Goal: Task Accomplishment & Management: Use online tool/utility

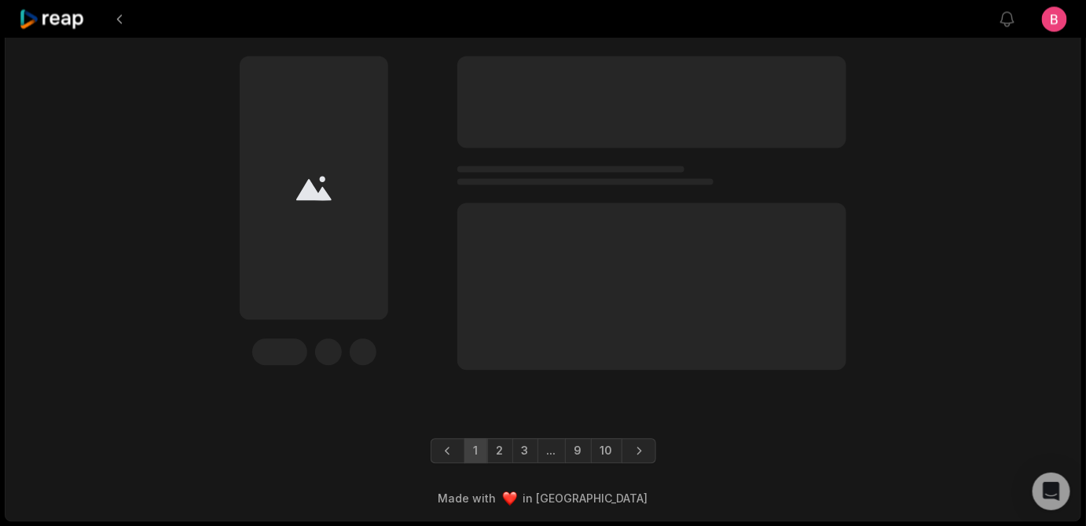
scroll to position [5590, 0]
click at [487, 443] on link "2" at bounding box center [500, 450] width 26 height 25
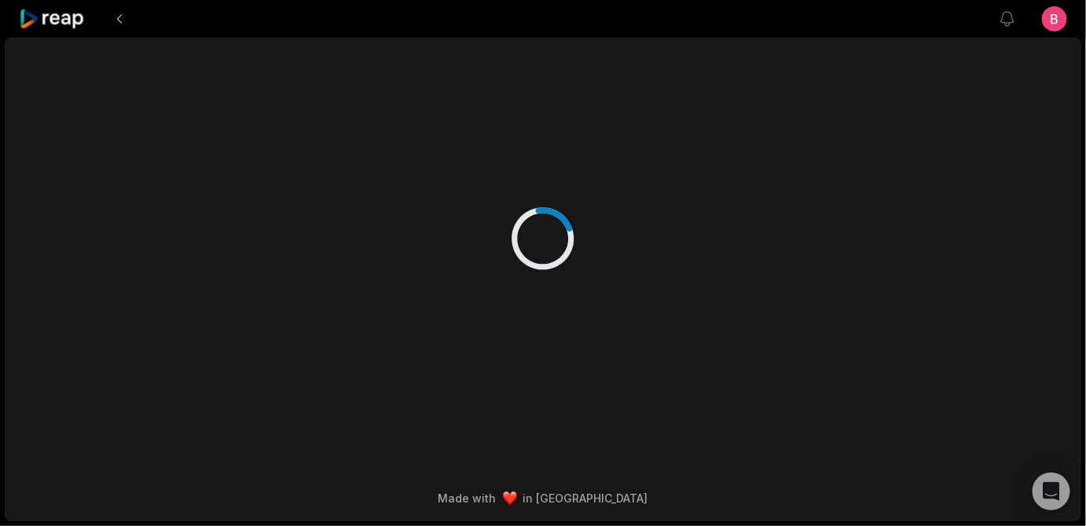
scroll to position [14, 0]
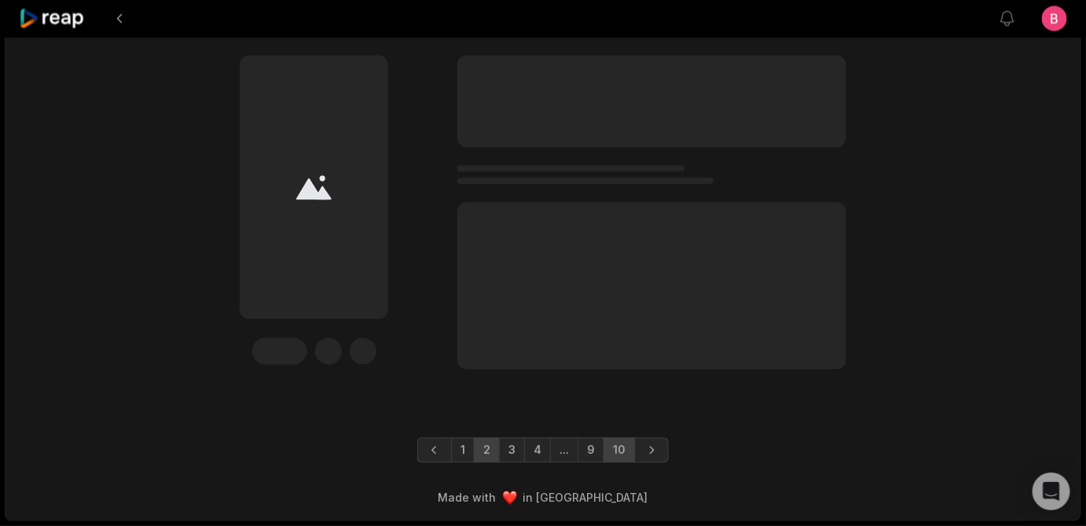
click at [630, 447] on link "10" at bounding box center [618, 450] width 31 height 25
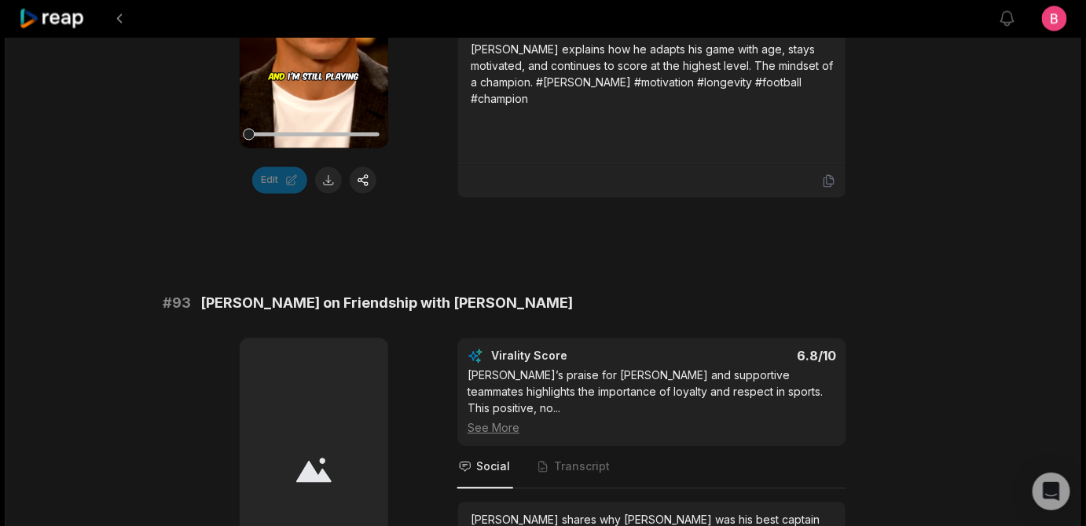
scroll to position [761, 0]
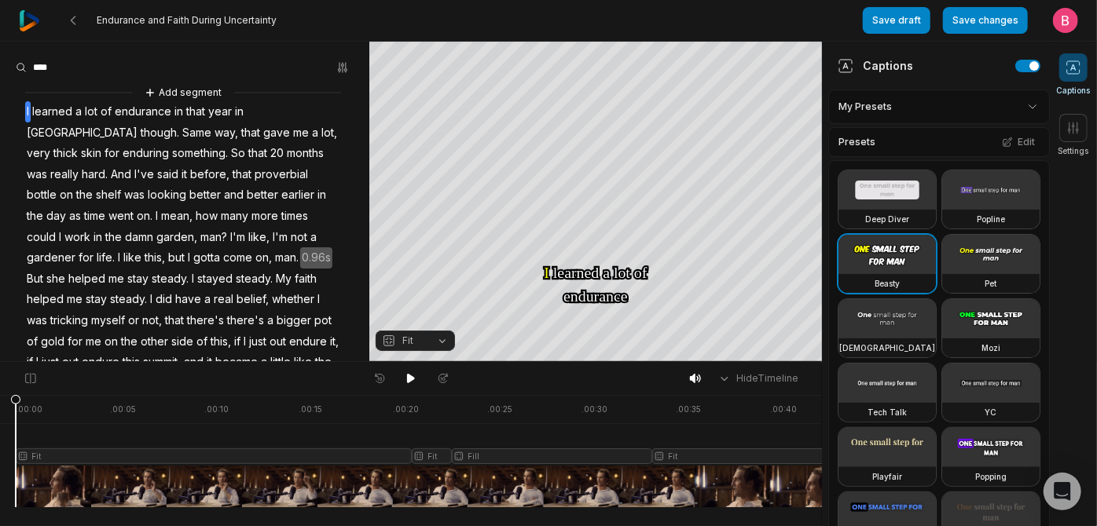
click at [31, 13] on img at bounding box center [29, 20] width 21 height 21
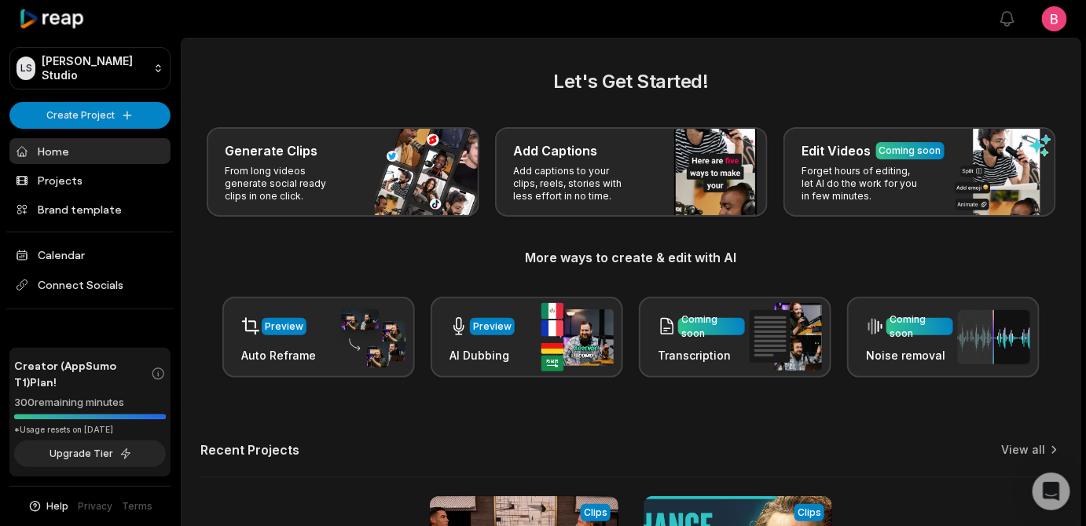
click at [255, 168] on div "Generate Clips From long videos generate social ready clips in one click. Add C…" at bounding box center [630, 172] width 861 height 90
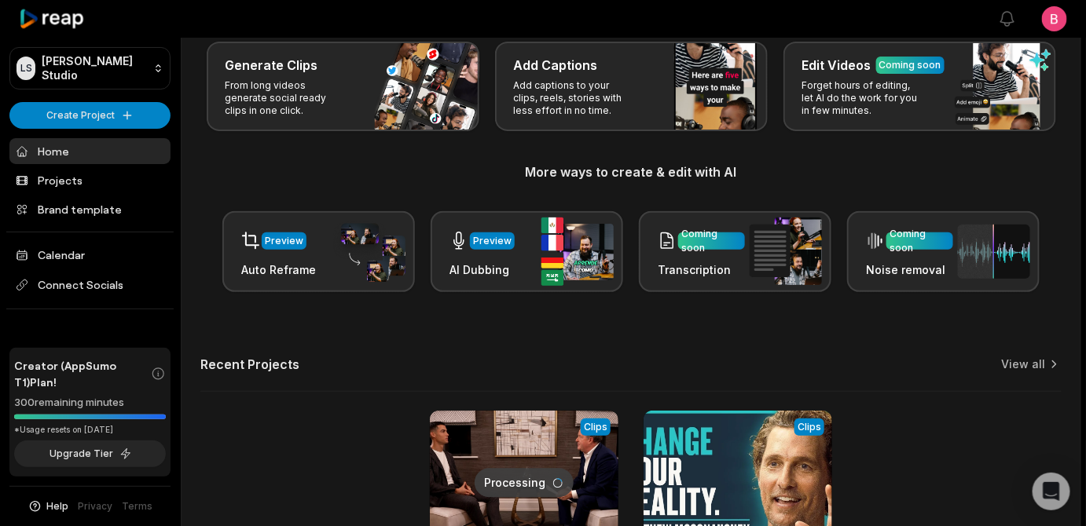
scroll to position [114, 0]
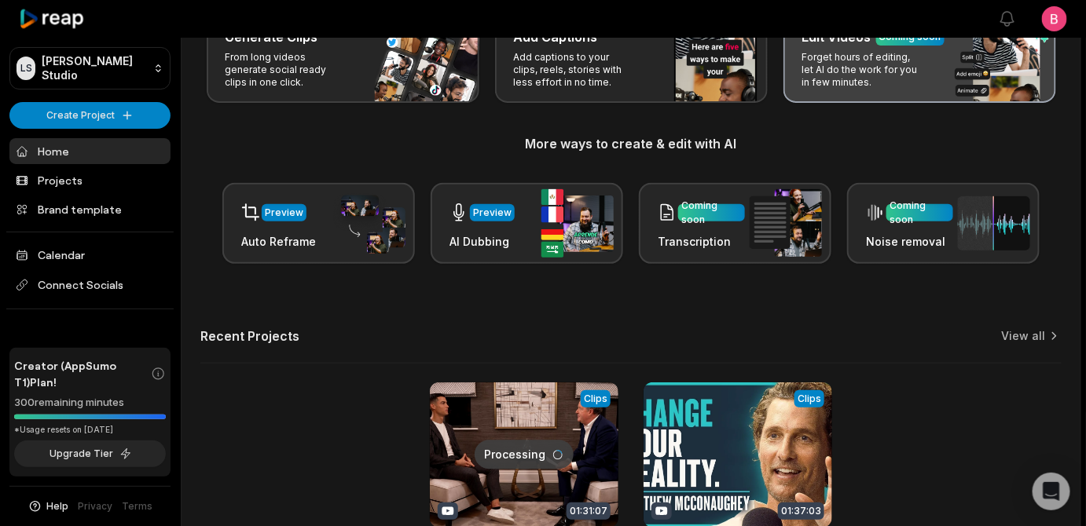
click at [802, 89] on p "Forget hours of editing, let AI do the work for you in few minutes." at bounding box center [863, 70] width 122 height 38
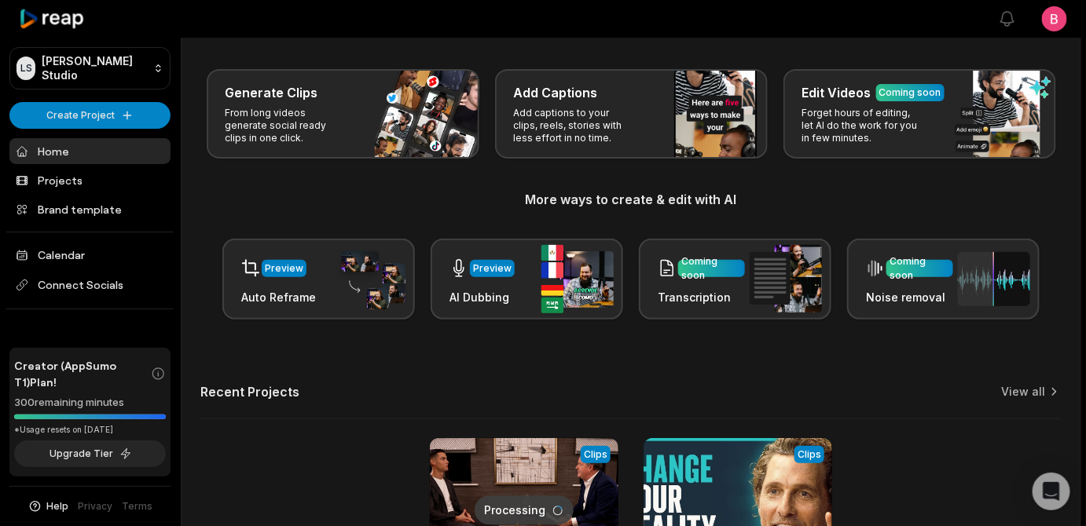
scroll to position [0, 0]
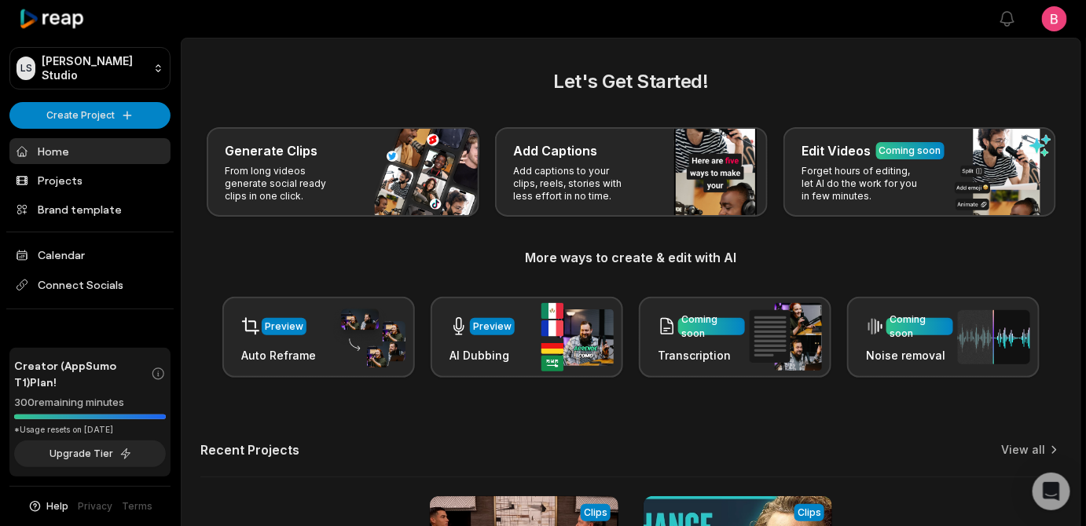
click at [264, 217] on div "Generate Clips From long videos generate social ready clips in one click. Add C…" at bounding box center [630, 172] width 861 height 90
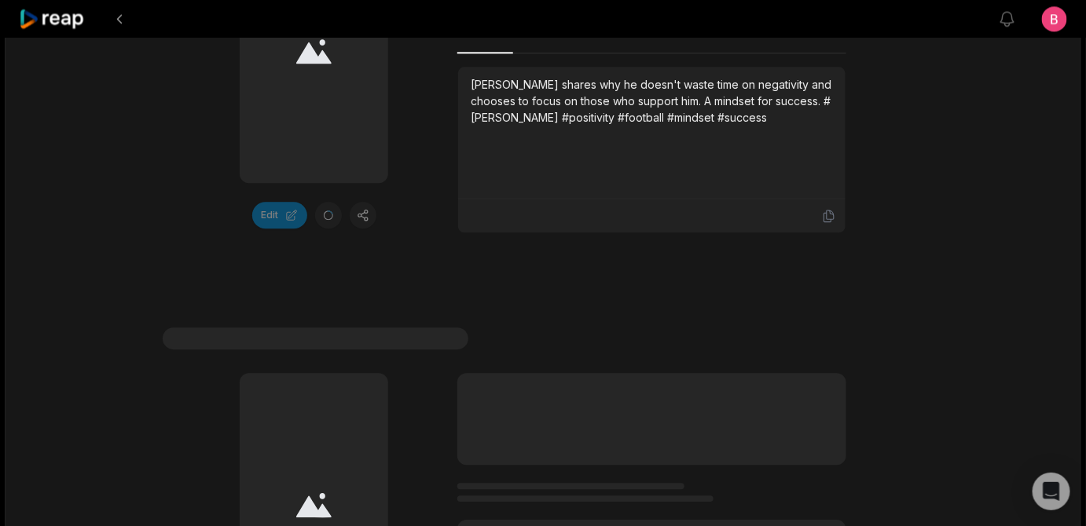
scroll to position [3428, 0]
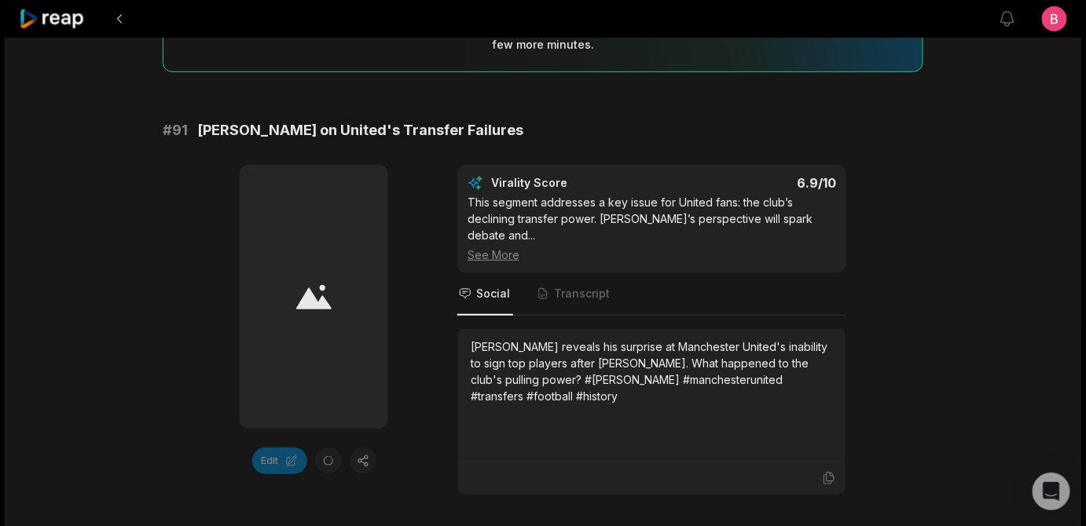
scroll to position [0, 0]
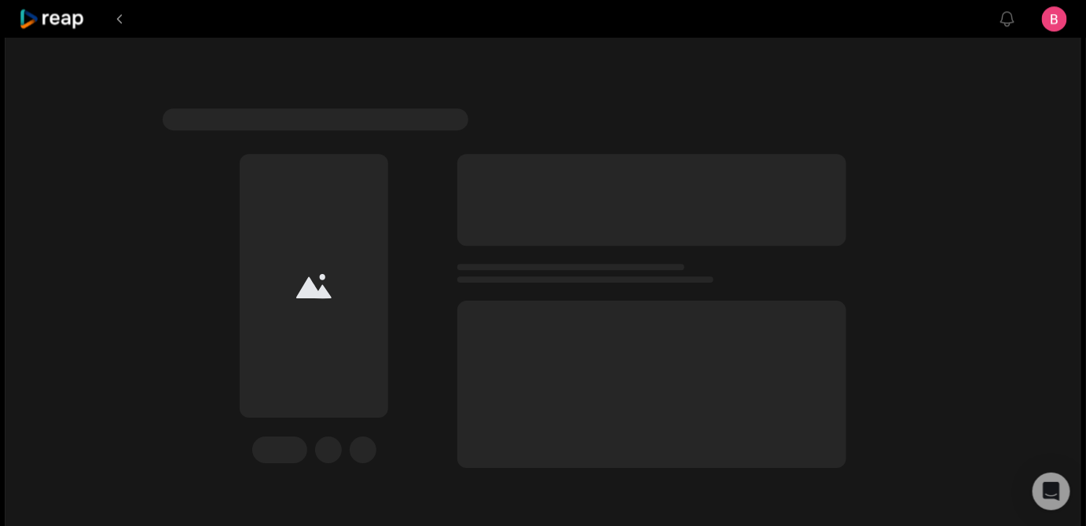
scroll to position [3429, 0]
